Goal: Transaction & Acquisition: Purchase product/service

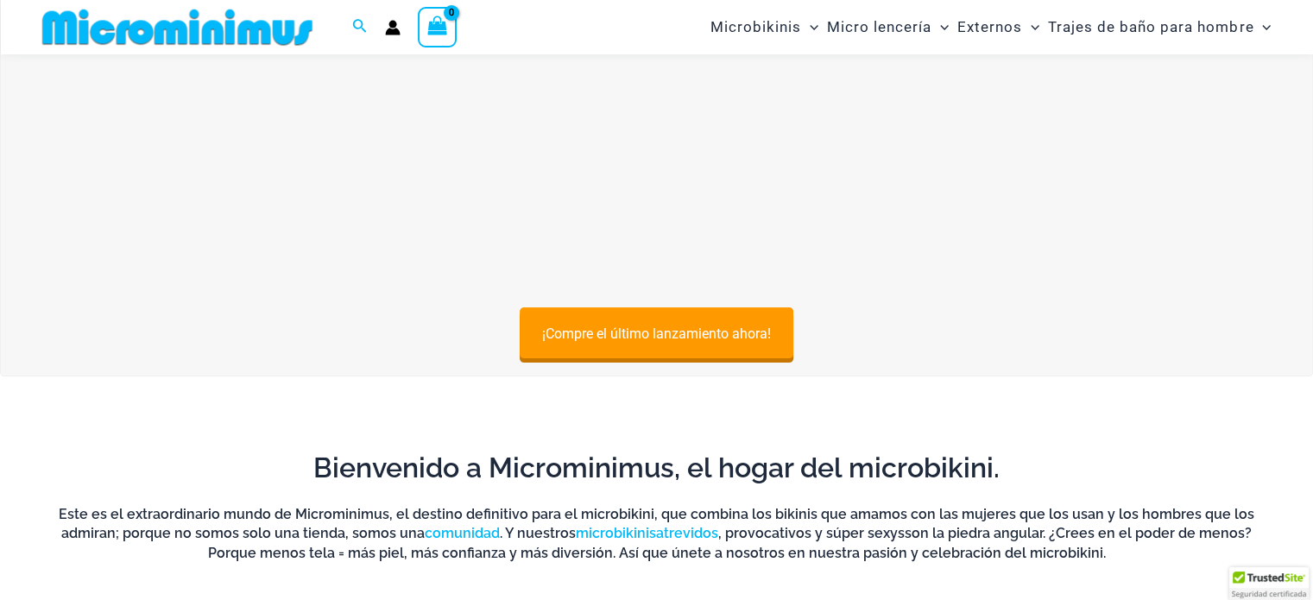
scroll to position [247, 0]
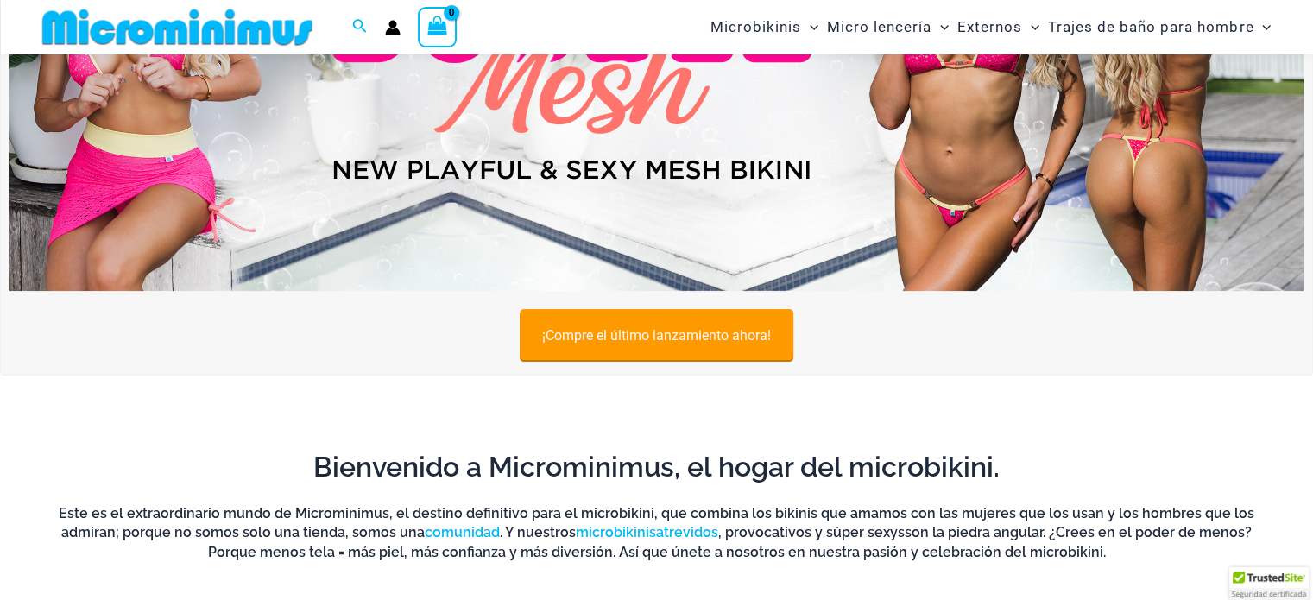
click at [695, 322] on link "¡Compre el último lanzamiento ahora!" at bounding box center [656, 334] width 274 height 51
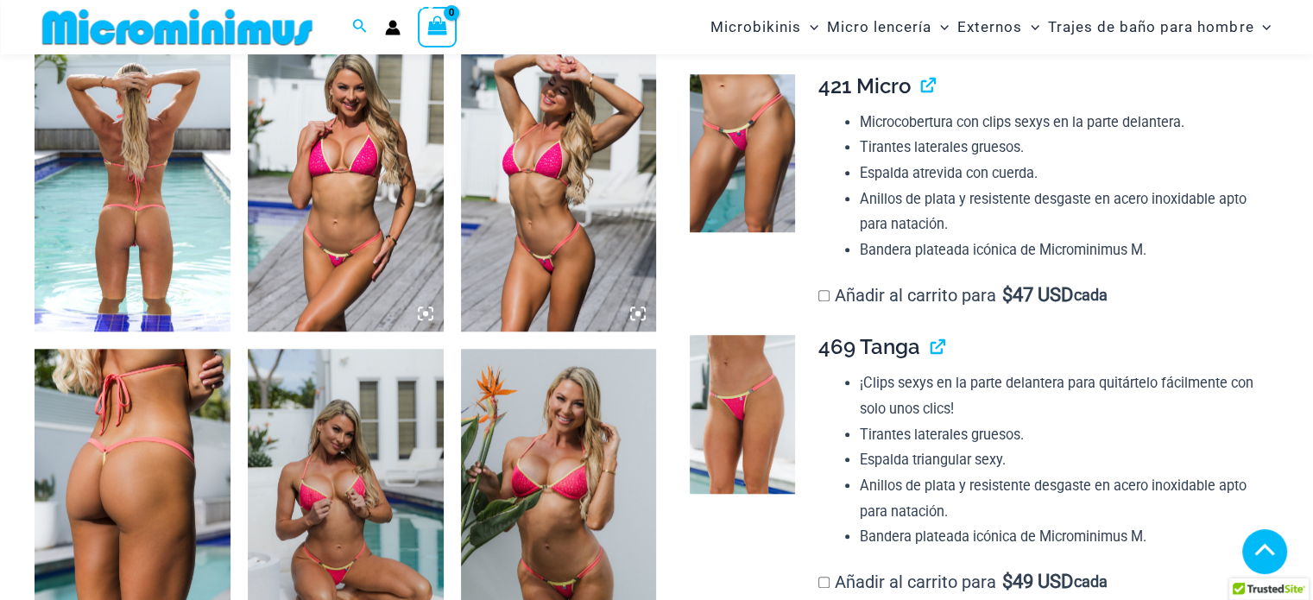
scroll to position [1370, 0]
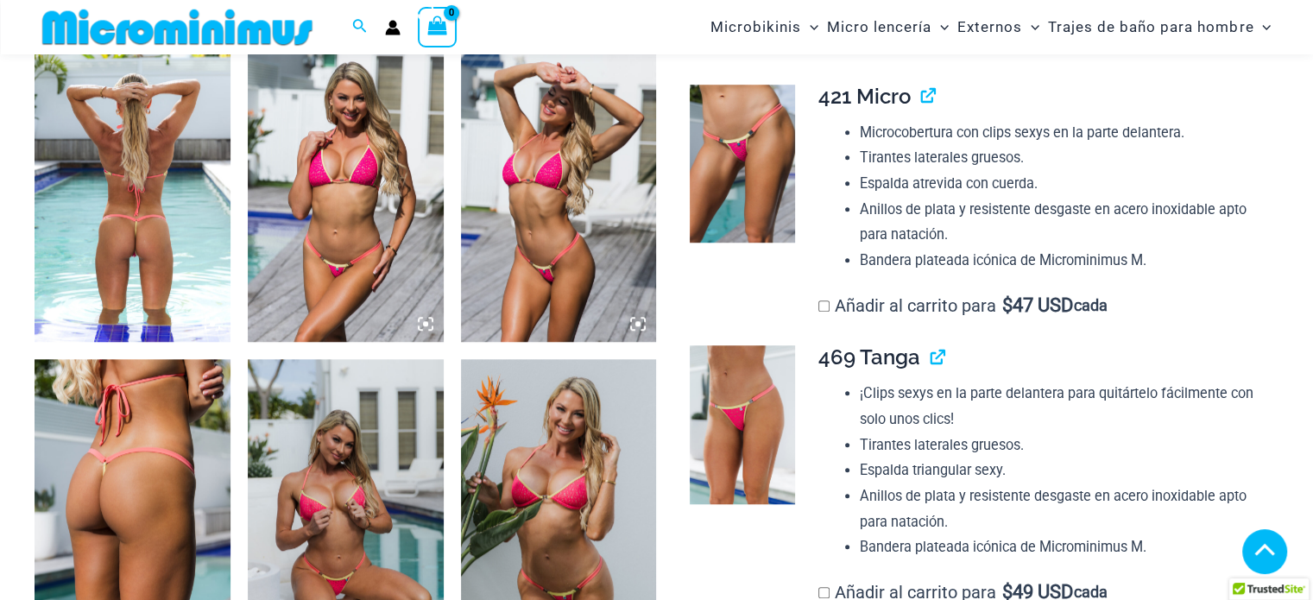
click at [208, 317] on icon at bounding box center [213, 324] width 16 height 16
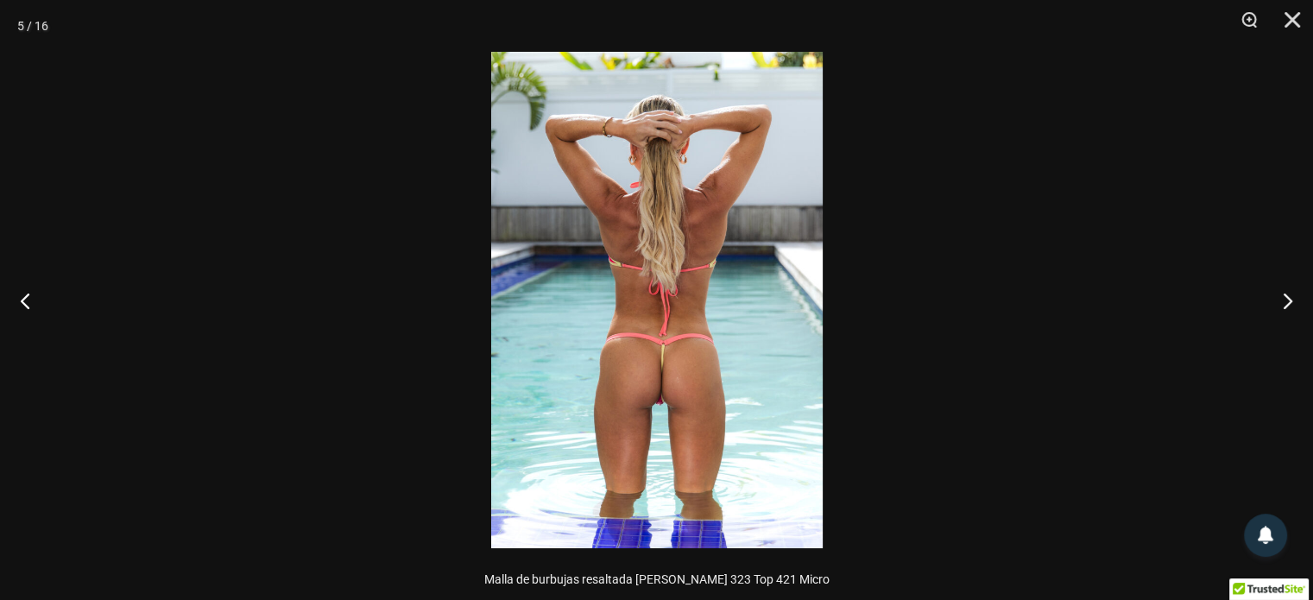
click at [687, 313] on img at bounding box center [656, 300] width 331 height 496
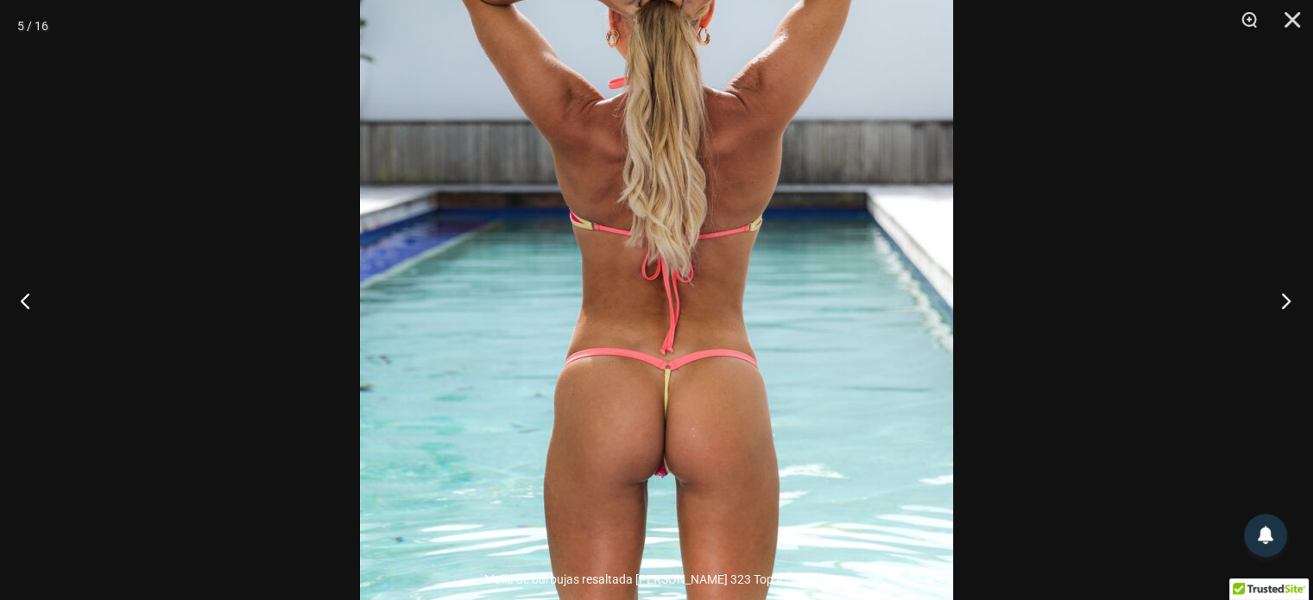
click at [1281, 296] on button "Próximo" at bounding box center [1280, 300] width 65 height 86
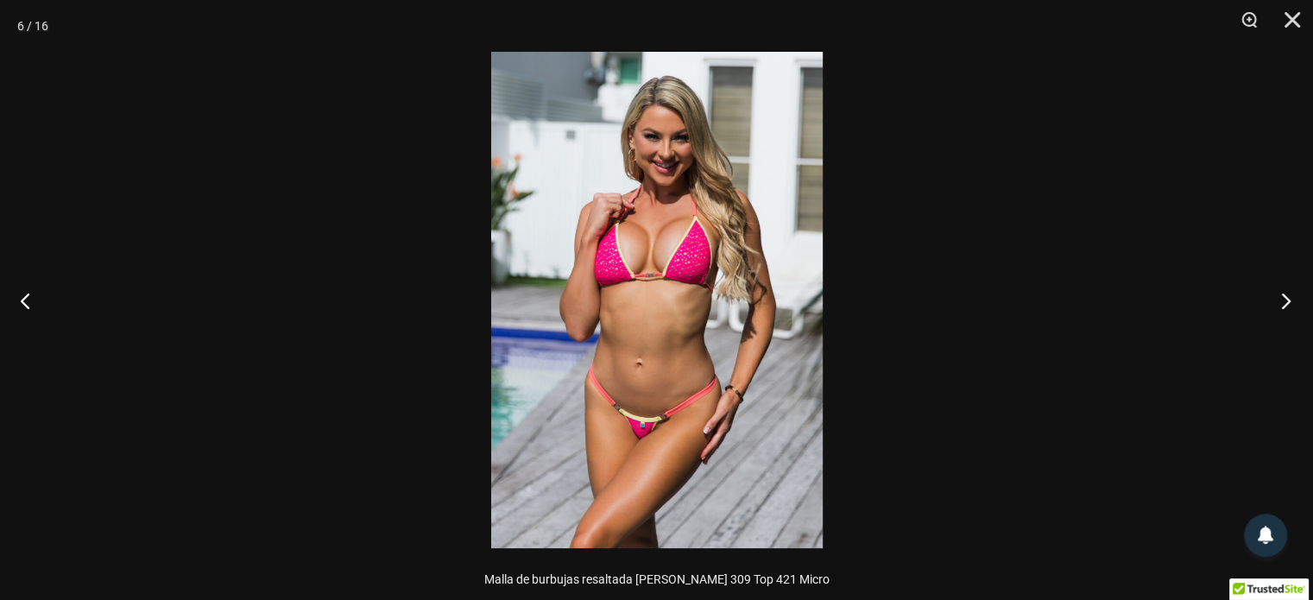
click at [1281, 296] on button "Próximo" at bounding box center [1280, 300] width 65 height 86
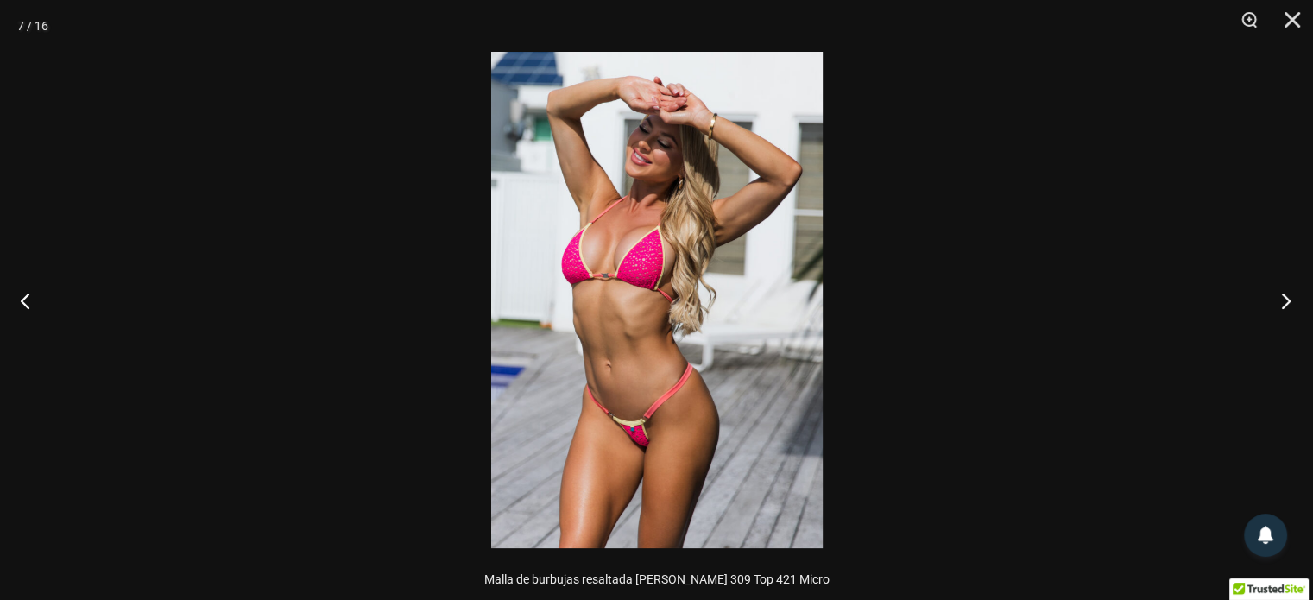
click at [1281, 296] on button "Próximo" at bounding box center [1280, 300] width 65 height 86
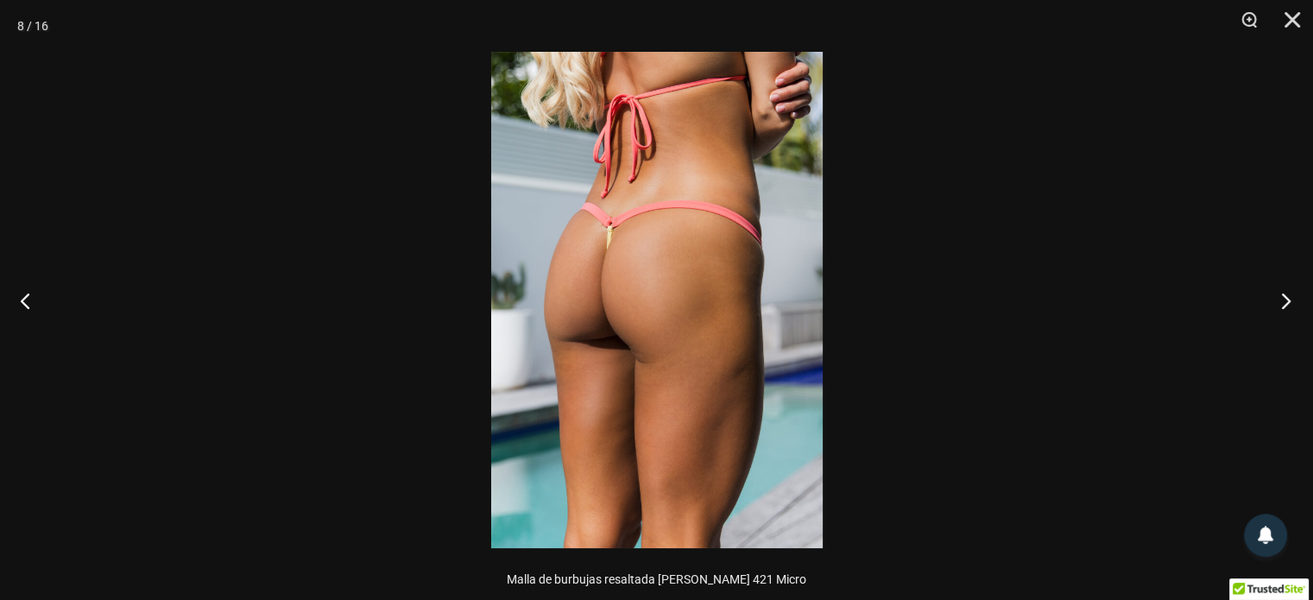
click at [1281, 296] on button "Próximo" at bounding box center [1280, 300] width 65 height 86
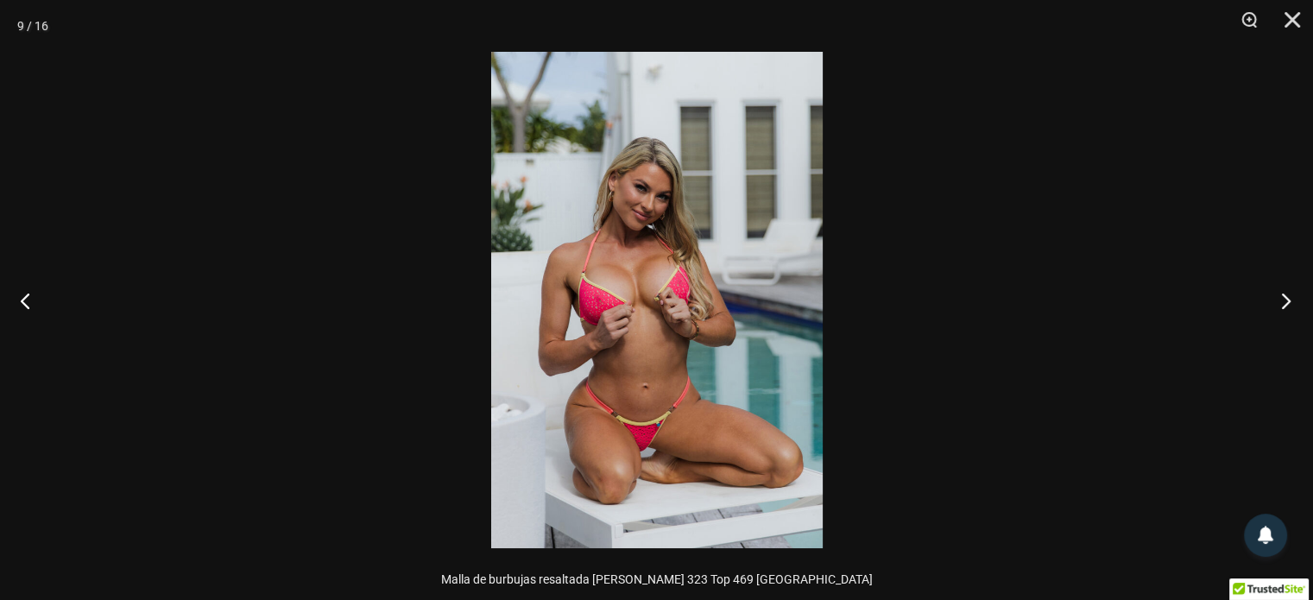
click at [1281, 296] on button "Próximo" at bounding box center [1280, 300] width 65 height 86
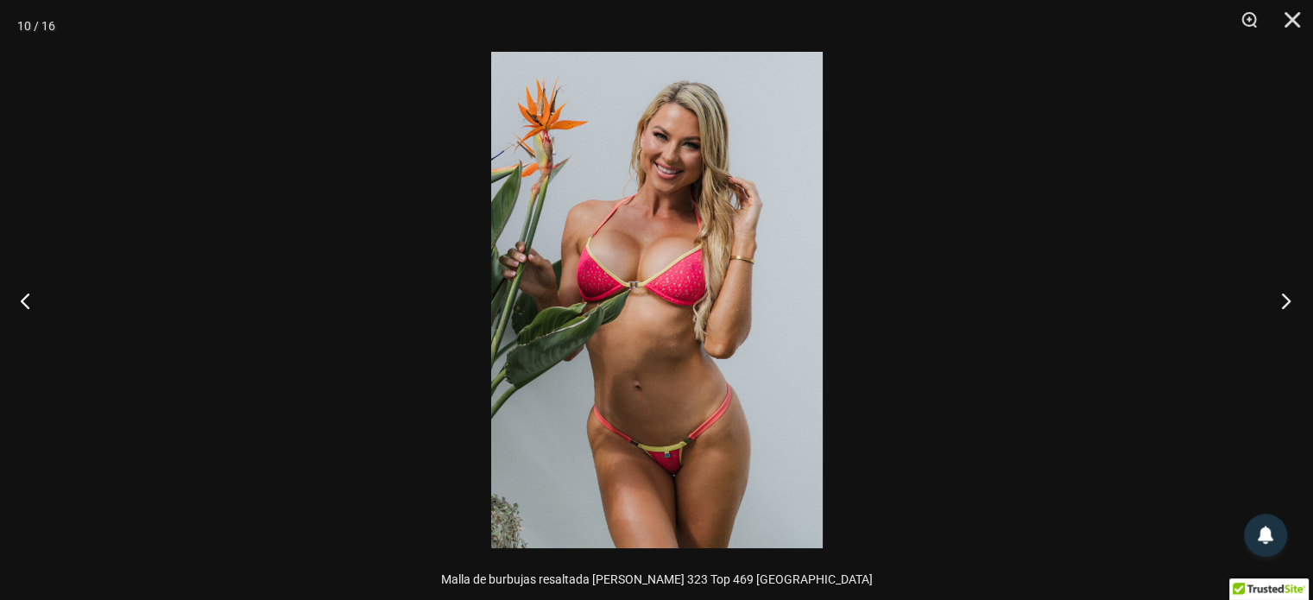
click at [1281, 296] on button "Próximo" at bounding box center [1280, 300] width 65 height 86
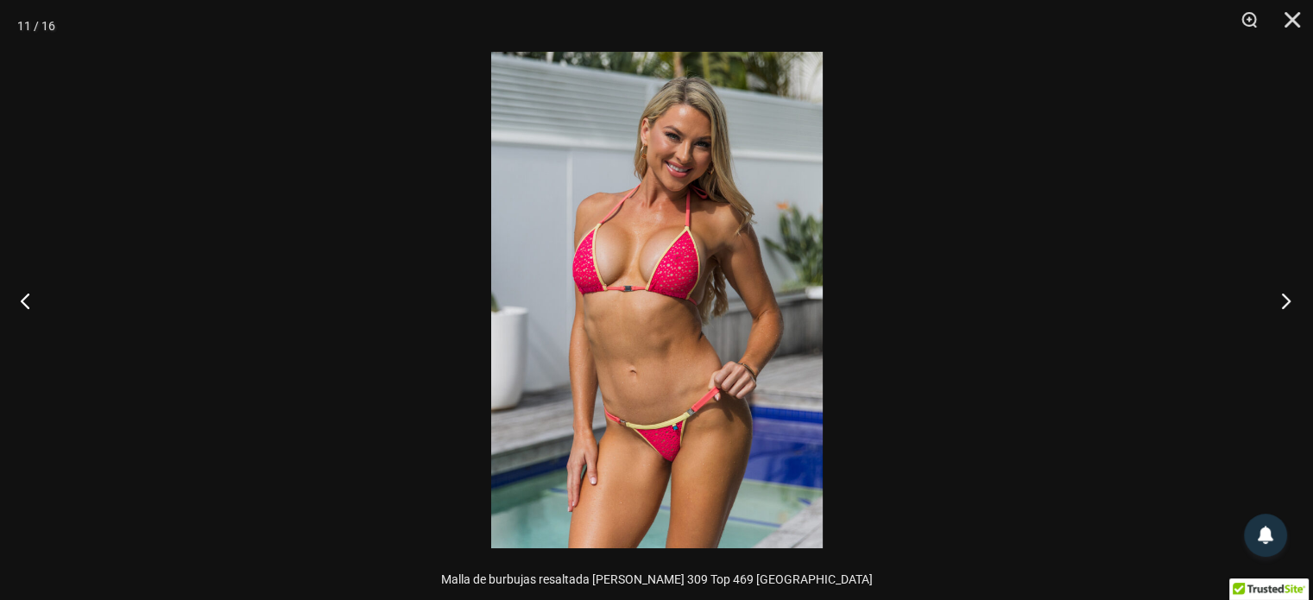
click at [1281, 296] on button "Próximo" at bounding box center [1280, 300] width 65 height 86
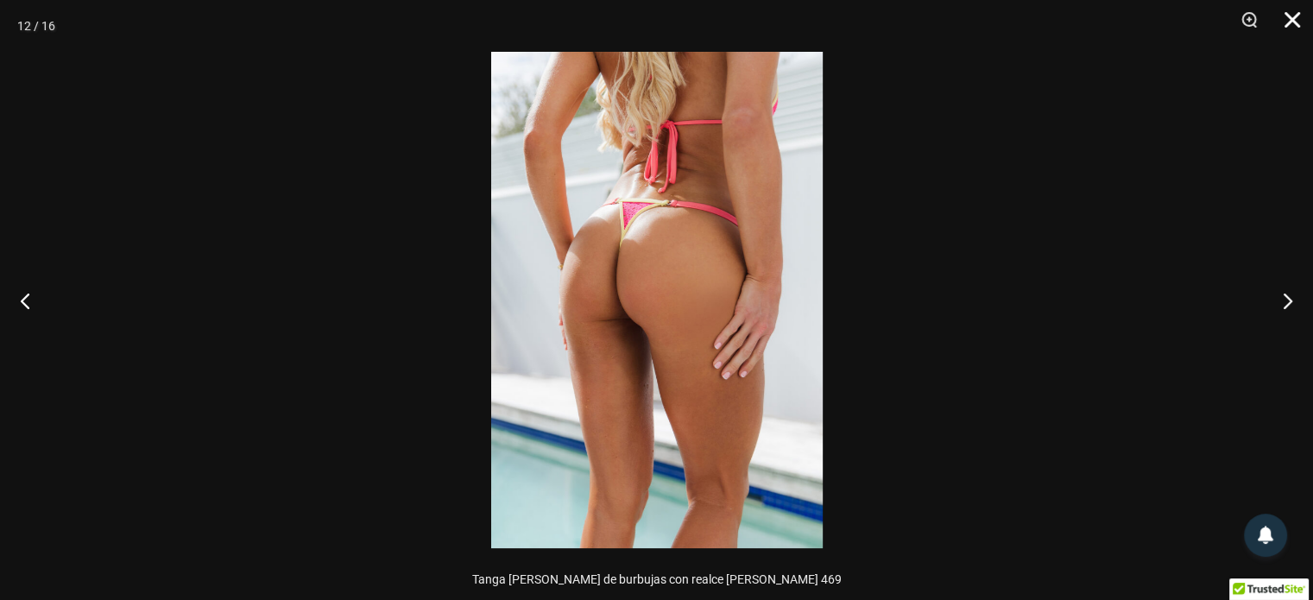
click at [1290, 22] on button "Cerca" at bounding box center [1285, 26] width 43 height 52
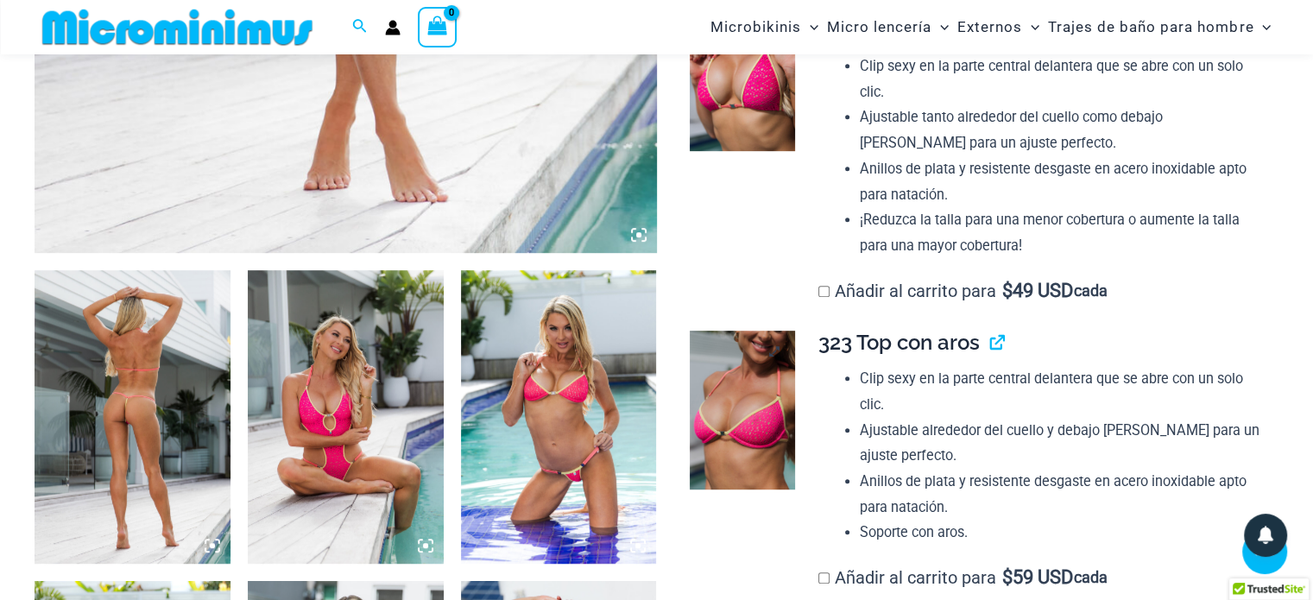
scroll to position [766, 0]
